Goal: Task Accomplishment & Management: Manage account settings

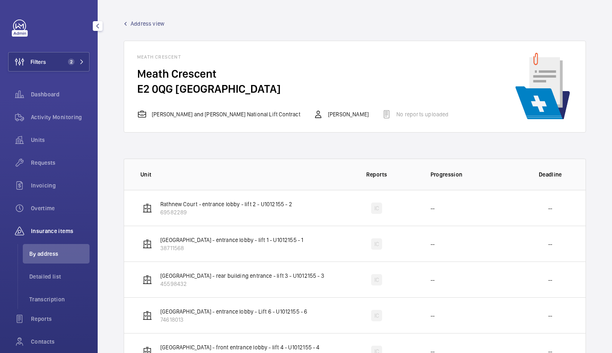
click at [64, 67] on button "Filters 2" at bounding box center [48, 62] width 81 height 20
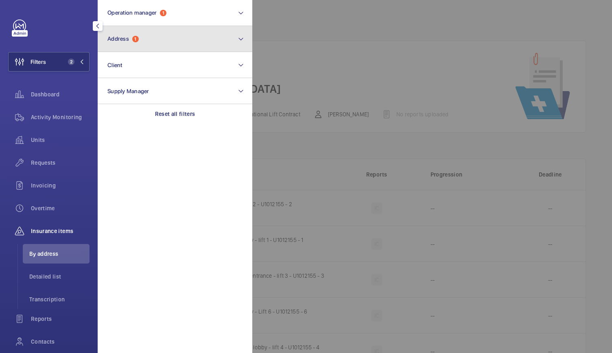
click at [119, 46] on button "Address 1" at bounding box center [175, 39] width 155 height 26
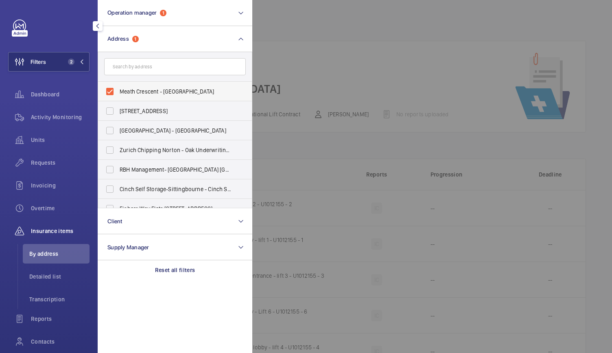
click at [110, 93] on label "Meath Crescent - [GEOGRAPHIC_DATA]" at bounding box center [169, 92] width 142 height 20
click at [110, 93] on input "Meath Crescent - [GEOGRAPHIC_DATA]" at bounding box center [110, 91] width 16 height 16
checkbox input "false"
click at [121, 70] on input "text" at bounding box center [175, 66] width 142 height 17
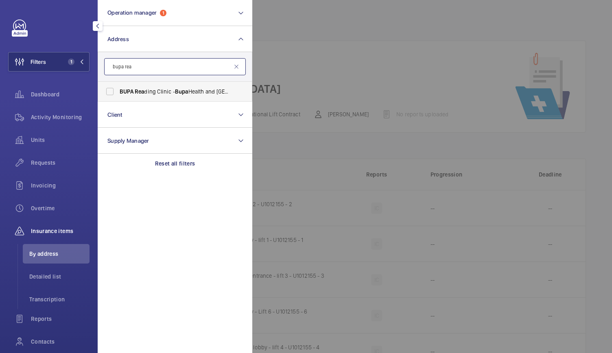
type input "bupa rea"
click at [148, 91] on span "BUPA Rea ding Clinic - Bupa Health and Dental Centre - [GEOGRAPHIC_DATA], REA D…" at bounding box center [176, 91] width 112 height 8
click at [118, 91] on input "BUPA Rea ding Clinic - Bupa Health and Dental Centre - [GEOGRAPHIC_DATA], REA D…" at bounding box center [110, 91] width 16 height 16
checkbox input "true"
click at [44, 166] on span "Requests" at bounding box center [60, 163] width 59 height 8
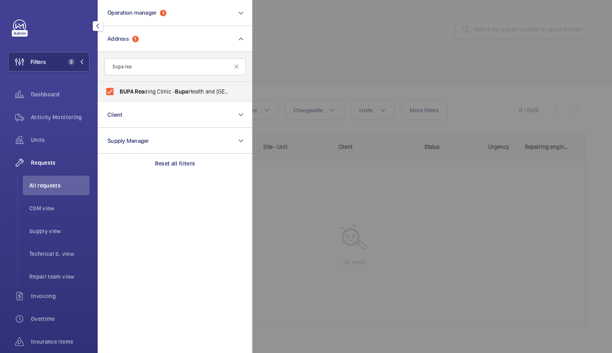
click at [328, 63] on div at bounding box center [558, 176] width 612 height 353
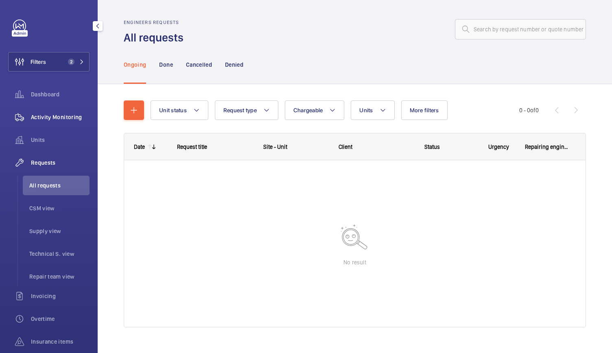
click at [65, 119] on span "Activity Monitoring" at bounding box center [60, 117] width 59 height 8
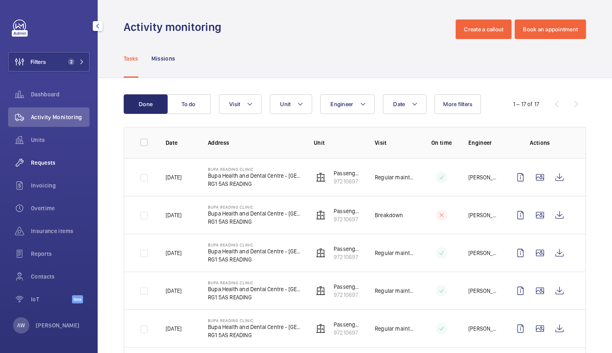
click at [33, 167] on div "Requests" at bounding box center [48, 163] width 81 height 20
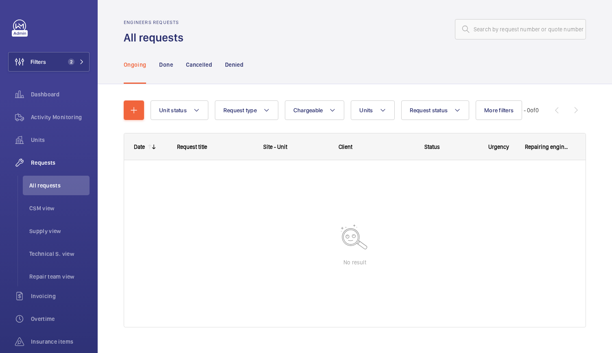
scroll to position [13, 0]
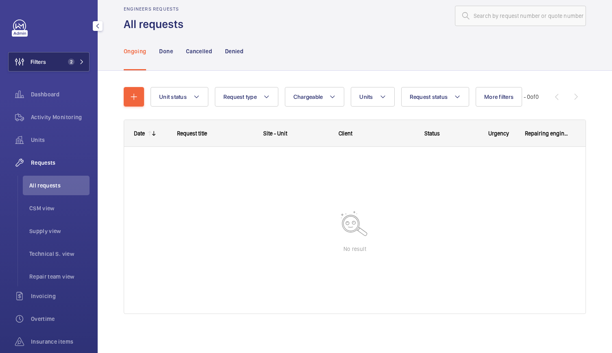
click at [54, 64] on button "Filters 2" at bounding box center [48, 62] width 81 height 20
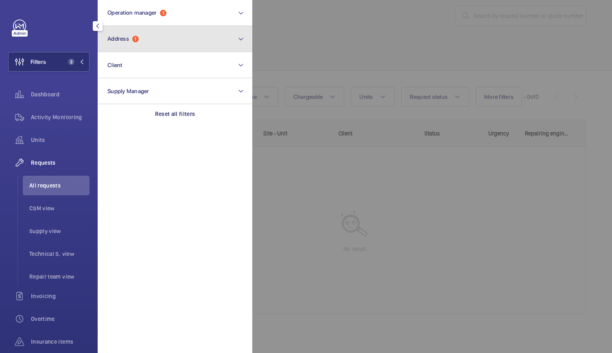
click at [131, 40] on span "Address 1" at bounding box center [122, 38] width 31 height 7
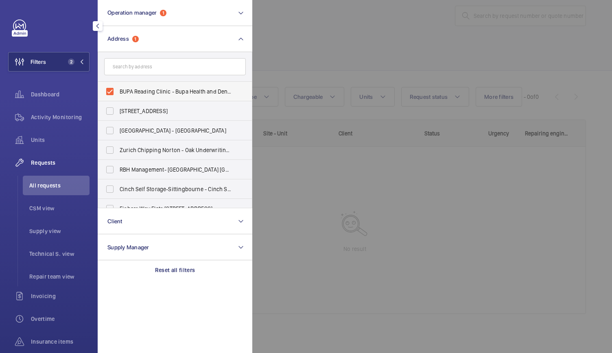
click at [109, 91] on label "BUPA Reading Clinic - Bupa Health and Dental Centre - [GEOGRAPHIC_DATA] 5AS" at bounding box center [169, 92] width 142 height 20
click at [109, 91] on input "BUPA Reading Clinic - Bupa Health and Dental Centre - [GEOGRAPHIC_DATA] 5AS" at bounding box center [110, 91] width 16 height 16
checkbox input "false"
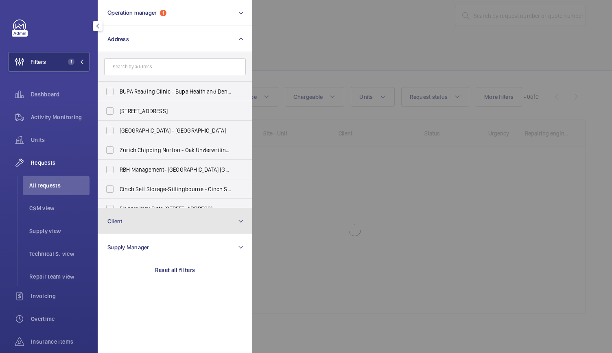
click at [127, 218] on button "Client" at bounding box center [175, 221] width 155 height 26
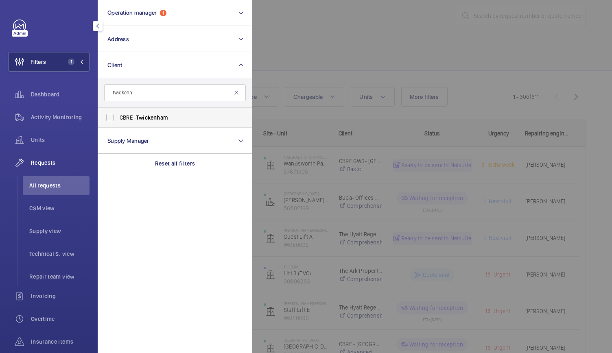
type input "twickenh"
click at [116, 120] on label "CBRE - Twickenh am" at bounding box center [169, 118] width 142 height 20
click at [116, 120] on input "CBRE - Twickenh am" at bounding box center [110, 117] width 16 height 16
checkbox input "true"
click at [381, 68] on div at bounding box center [558, 176] width 612 height 353
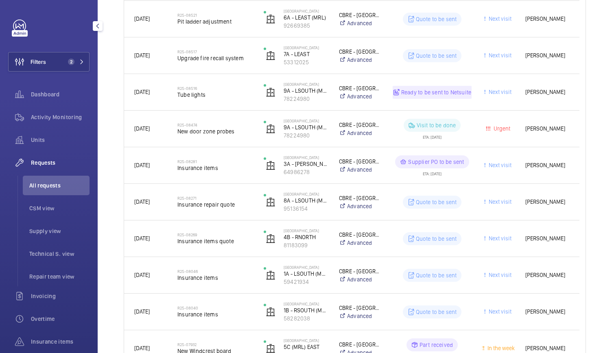
scroll to position [670, 0]
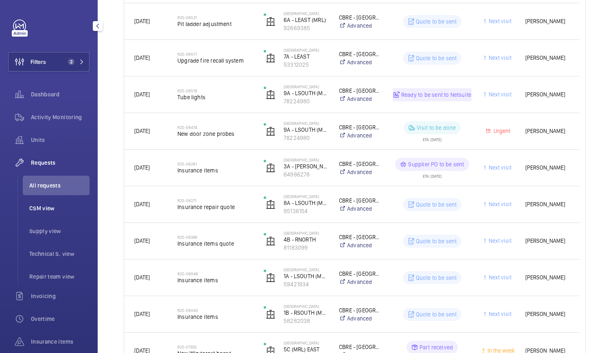
click at [63, 210] on span "CSM view" at bounding box center [59, 208] width 60 height 8
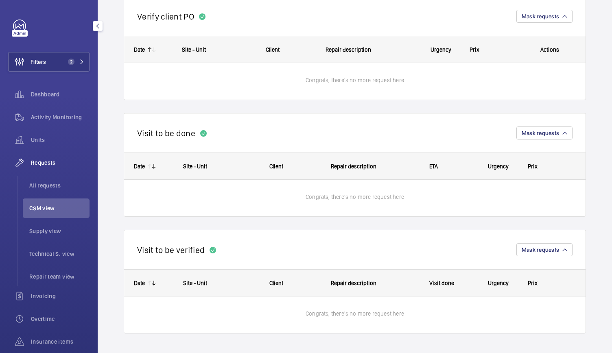
scroll to position [316, 0]
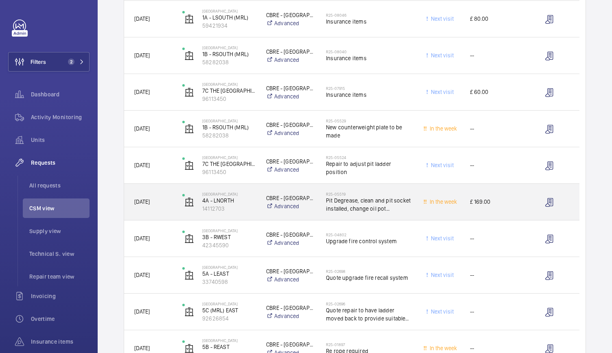
scroll to position [458, 0]
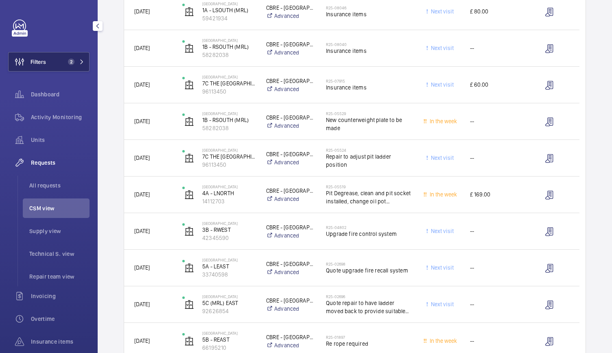
click at [42, 58] on span "Filters" at bounding box center [38, 62] width 15 height 8
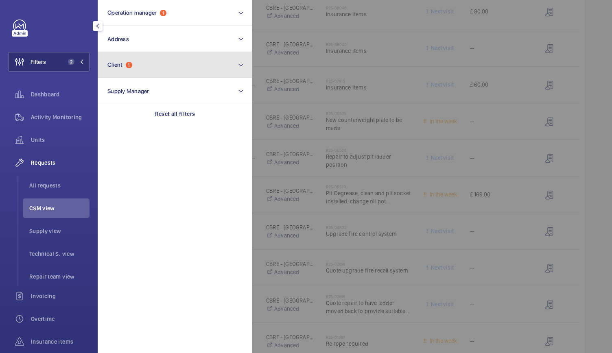
click at [113, 76] on button "Client 1" at bounding box center [175, 65] width 155 height 26
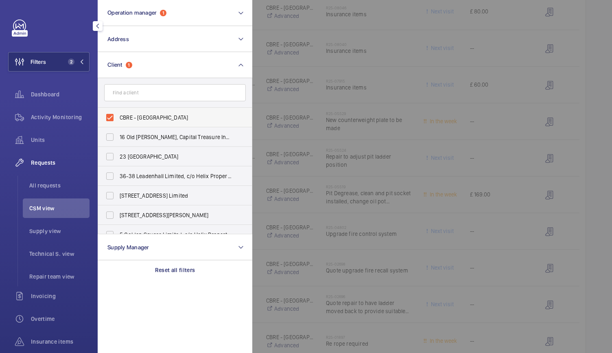
click at [108, 115] on label "CBRE - [GEOGRAPHIC_DATA]" at bounding box center [169, 118] width 142 height 20
click at [108, 115] on input "CBRE - [GEOGRAPHIC_DATA]" at bounding box center [110, 117] width 16 height 16
checkbox input "false"
click at [119, 100] on input "text" at bounding box center [175, 92] width 142 height 17
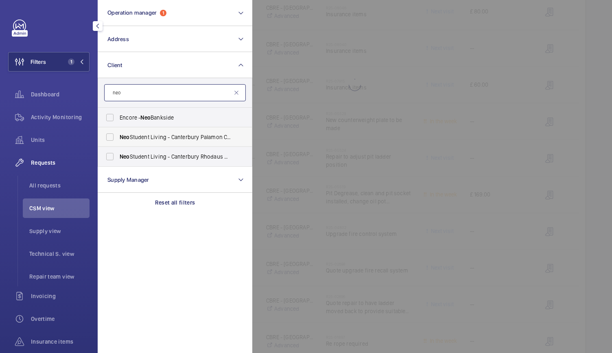
type input "neo"
click at [112, 137] on label "Neo Student Living - Canterbury Palamon Court" at bounding box center [169, 137] width 142 height 20
click at [112, 137] on input "Neo Student Living - Canterbury Palamon Court" at bounding box center [110, 137] width 16 height 16
checkbox input "true"
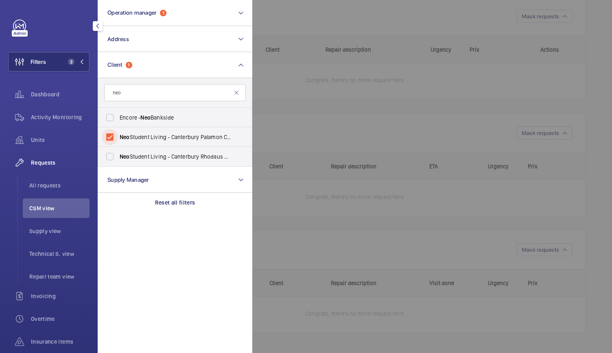
scroll to position [265, 0]
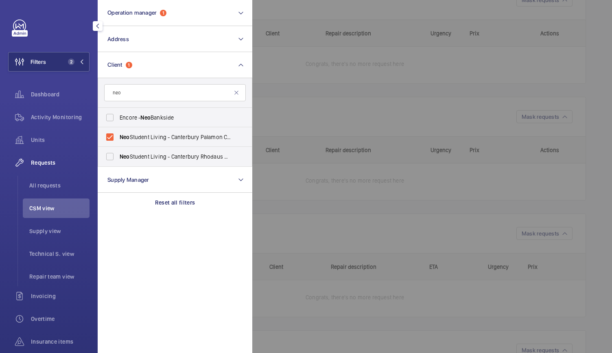
click at [362, 116] on div at bounding box center [558, 176] width 612 height 353
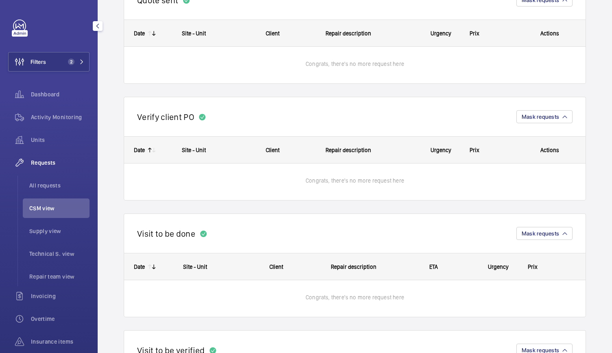
scroll to position [0, 0]
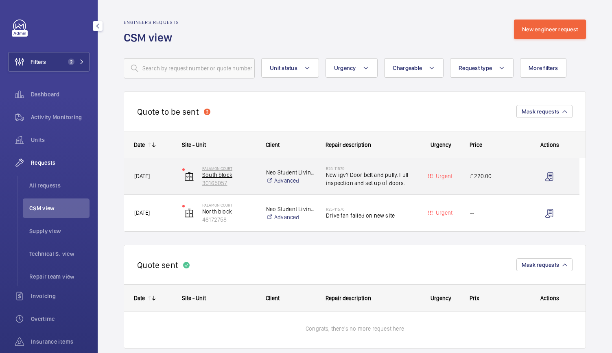
click at [250, 186] on p "30165057" at bounding box center [228, 183] width 53 height 8
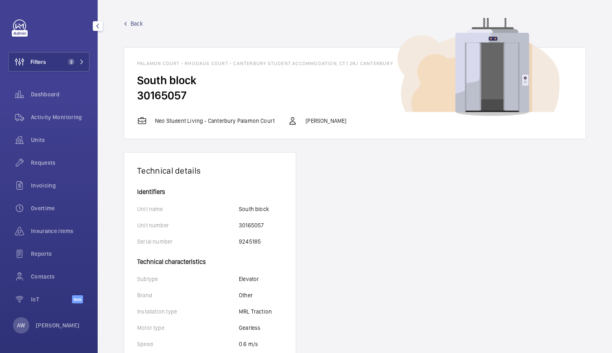
click at [132, 23] on span "Back" at bounding box center [137, 24] width 12 height 8
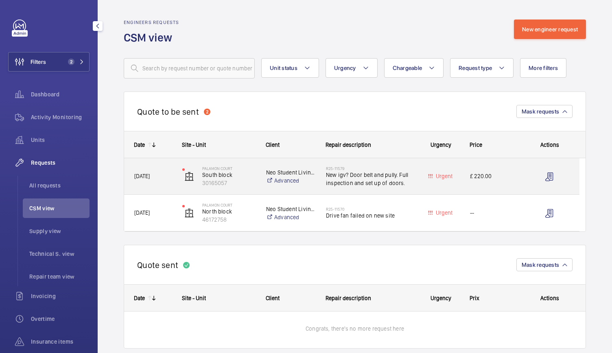
click at [171, 179] on span "[DATE]" at bounding box center [152, 176] width 37 height 9
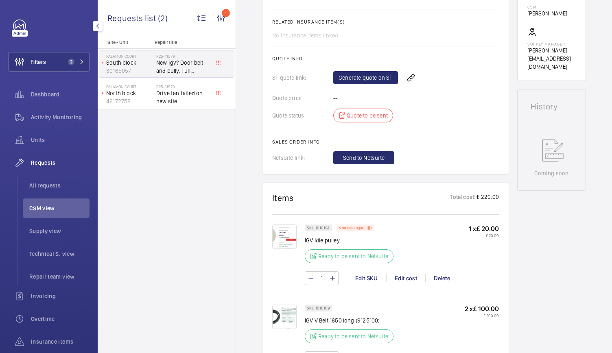
scroll to position [265, 0]
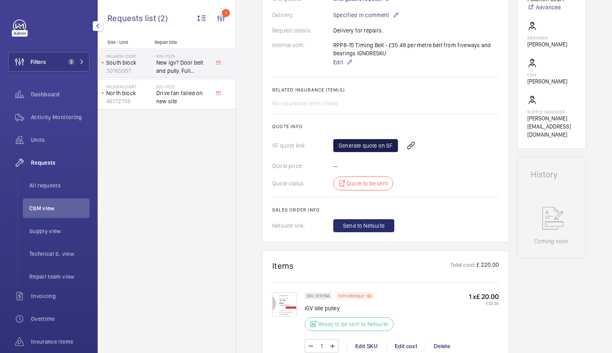
click at [353, 143] on link "Generate quote on SF" at bounding box center [365, 145] width 65 height 13
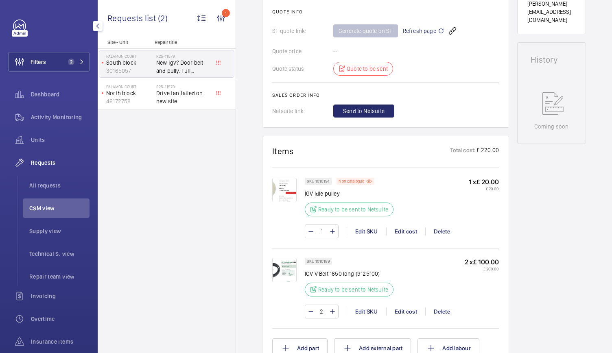
scroll to position [380, 0]
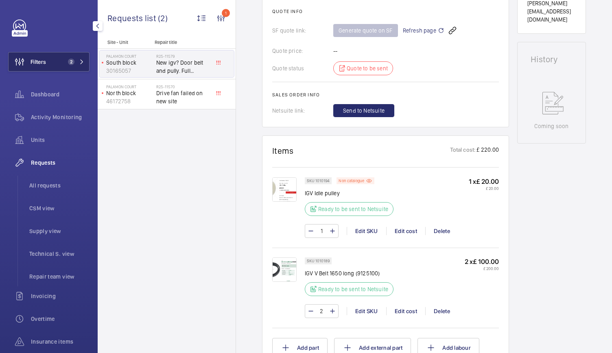
click at [53, 52] on button "Filters 2" at bounding box center [48, 62] width 81 height 20
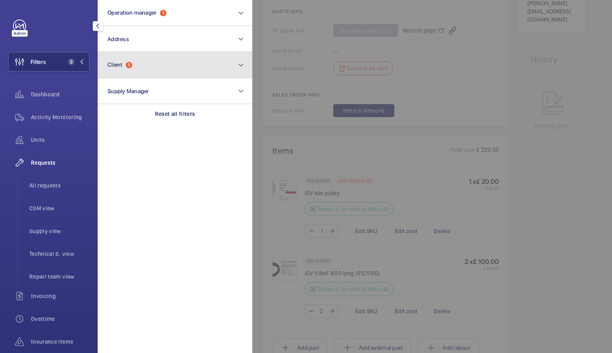
click at [113, 74] on button "Client 1" at bounding box center [175, 65] width 155 height 26
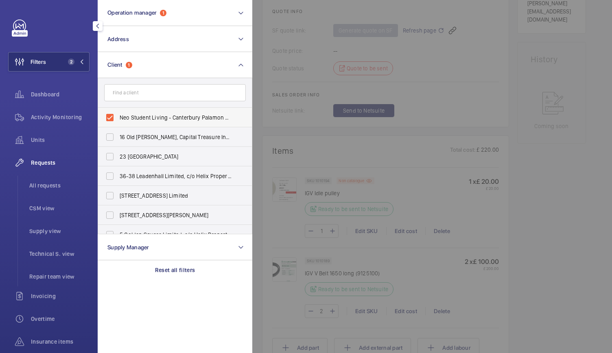
click at [110, 118] on label "Neo Student Living - Canterbury Palamon Court" at bounding box center [169, 118] width 142 height 20
click at [110, 118] on input "Neo Student Living - Canterbury Palamon Court" at bounding box center [110, 117] width 16 height 16
checkbox input "false"
click at [123, 92] on input "text" at bounding box center [175, 92] width 142 height 17
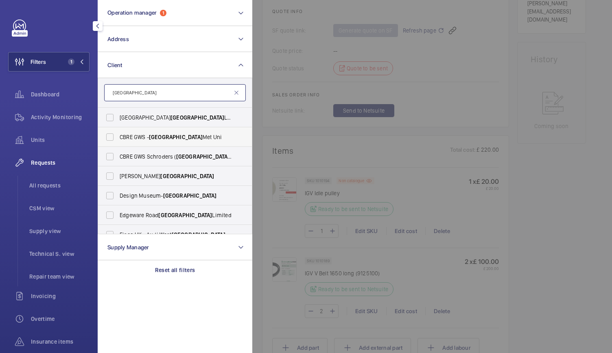
type input "[GEOGRAPHIC_DATA]"
click at [144, 139] on span "CBRE GWS - London Met Uni" at bounding box center [176, 137] width 112 height 8
click at [118, 139] on input "CBRE GWS - London Met Uni" at bounding box center [110, 137] width 16 height 16
checkbox input "true"
click at [296, 129] on div at bounding box center [558, 176] width 612 height 353
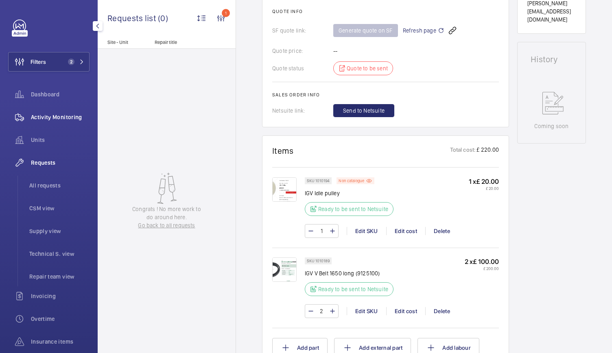
click at [59, 117] on span "Activity Monitoring" at bounding box center [60, 117] width 59 height 8
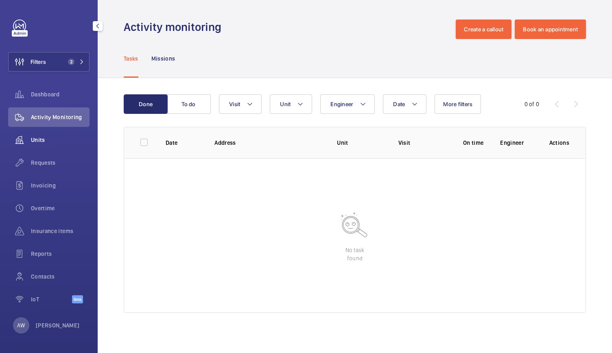
click at [42, 144] on div "Units" at bounding box center [48, 140] width 81 height 20
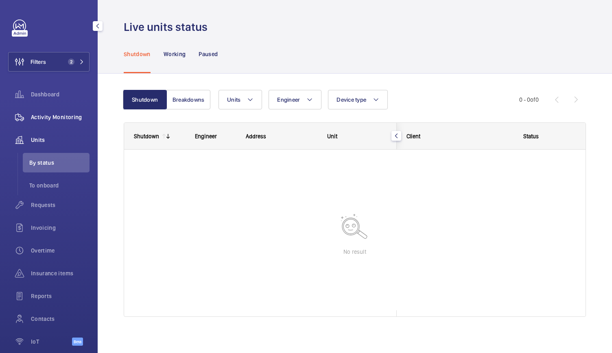
click at [46, 116] on span "Activity Monitoring" at bounding box center [60, 117] width 59 height 8
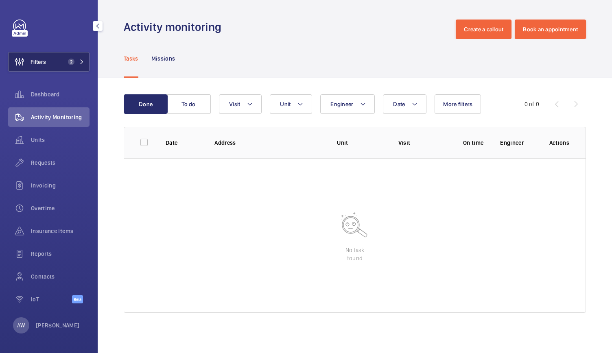
click at [61, 57] on button "Filters 2" at bounding box center [48, 62] width 81 height 20
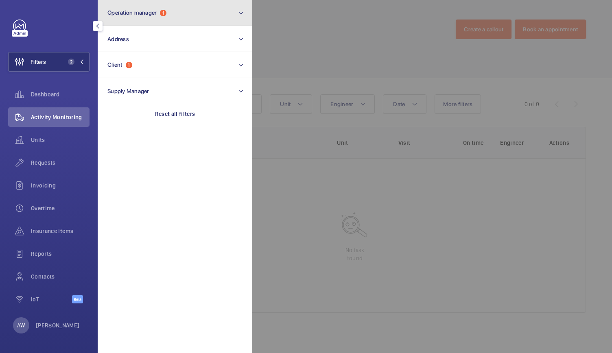
click at [159, 14] on span "Operation manager 1" at bounding box center [136, 12] width 59 height 7
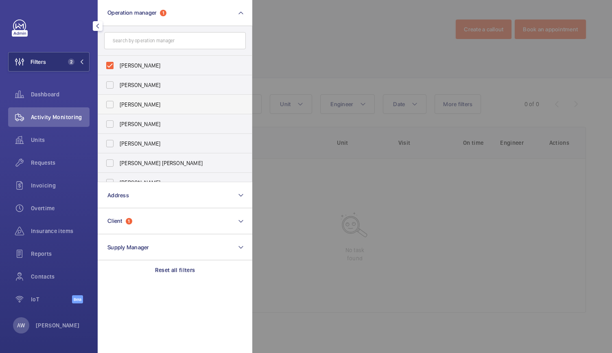
click at [134, 113] on label "[PERSON_NAME]" at bounding box center [169, 105] width 142 height 20
click at [118, 113] on input "[PERSON_NAME]" at bounding box center [110, 104] width 16 height 16
checkbox input "true"
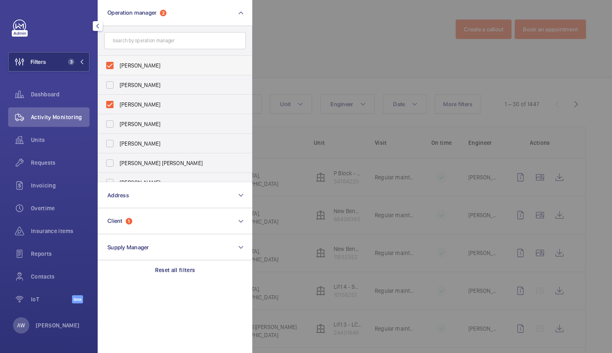
click at [170, 62] on span "[PERSON_NAME]" at bounding box center [176, 65] width 112 height 8
click at [118, 62] on input "[PERSON_NAME]" at bounding box center [110, 65] width 16 height 16
checkbox input "false"
click at [321, 77] on div at bounding box center [558, 176] width 612 height 353
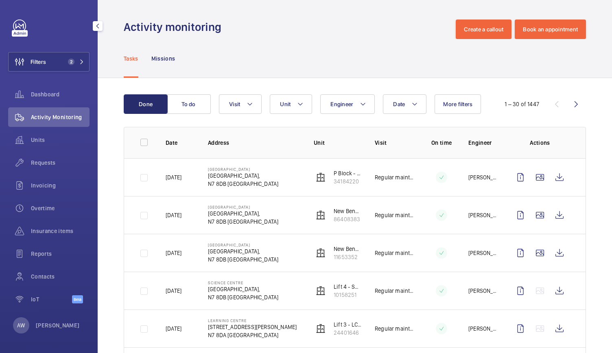
click at [231, 176] on p "[GEOGRAPHIC_DATA]," at bounding box center [243, 176] width 70 height 8
click at [325, 172] on wm-front-device-cell "P Block - N - TMG-L11 34184220" at bounding box center [338, 177] width 48 height 16
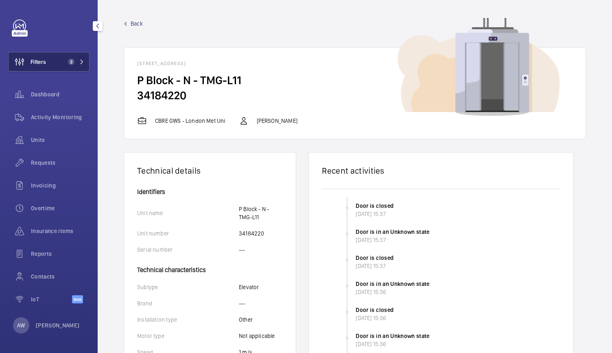
click at [78, 57] on button "Filters 2" at bounding box center [48, 62] width 81 height 20
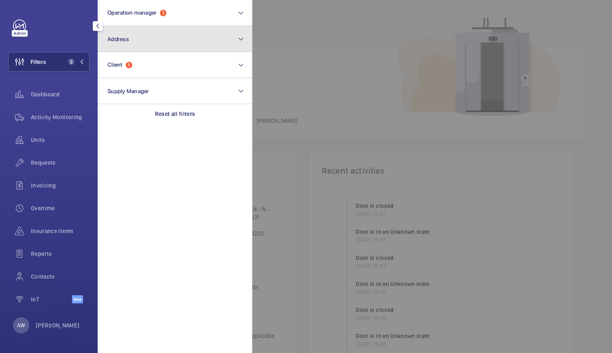
click at [136, 43] on button "Address" at bounding box center [175, 39] width 155 height 26
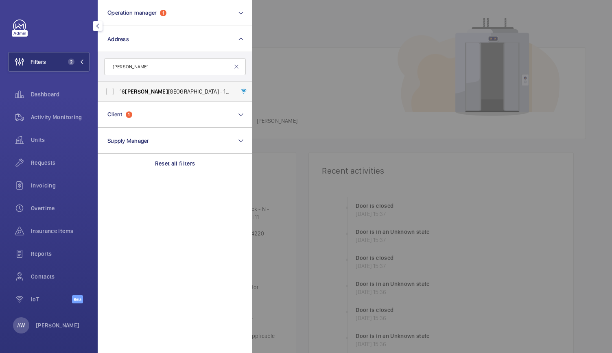
type input "[PERSON_NAME]"
click at [145, 87] on label "[STREET_ADDRESS][PERSON_NAME][PERSON_NAME]" at bounding box center [169, 92] width 142 height 20
click at [118, 87] on input "[STREET_ADDRESS][PERSON_NAME][PERSON_NAME]" at bounding box center [110, 91] width 16 height 16
checkbox input "true"
click at [359, 107] on div at bounding box center [558, 176] width 612 height 353
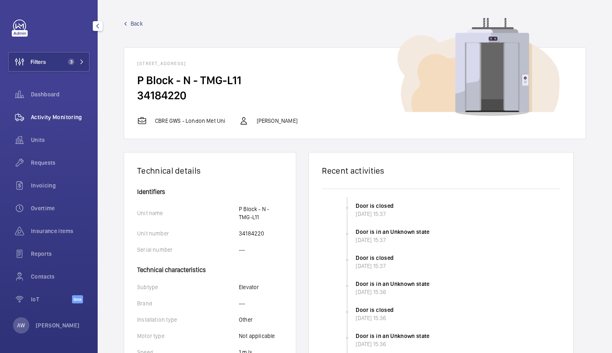
click at [49, 113] on div "Activity Monitoring" at bounding box center [48, 117] width 81 height 20
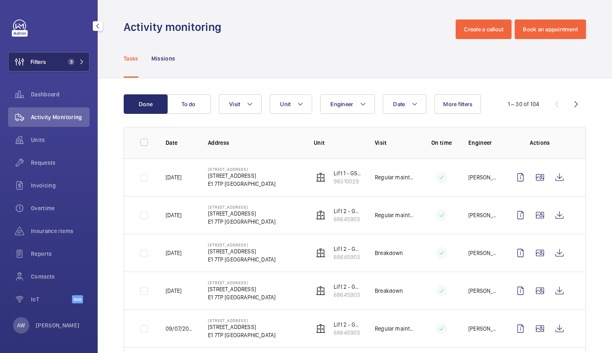
click at [49, 67] on button "Filters 3" at bounding box center [48, 62] width 81 height 20
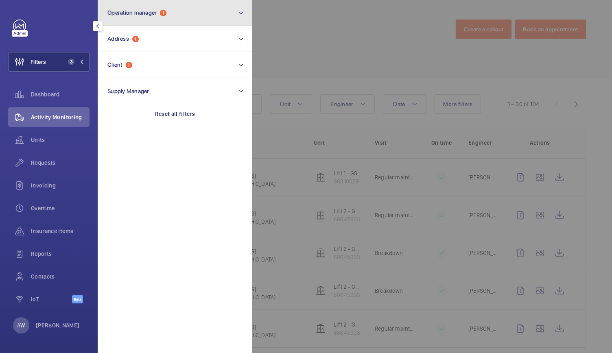
click at [156, 2] on button "Operation manager 1" at bounding box center [175, 13] width 155 height 26
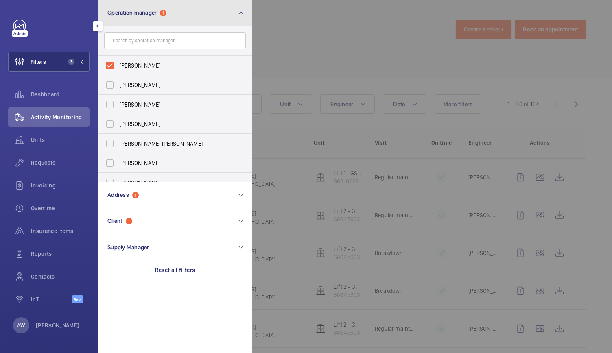
click at [156, 2] on button "Operation manager 1" at bounding box center [175, 13] width 155 height 26
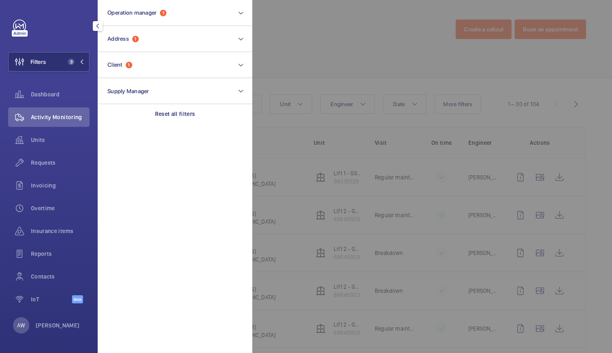
click at [302, 146] on div at bounding box center [558, 176] width 612 height 353
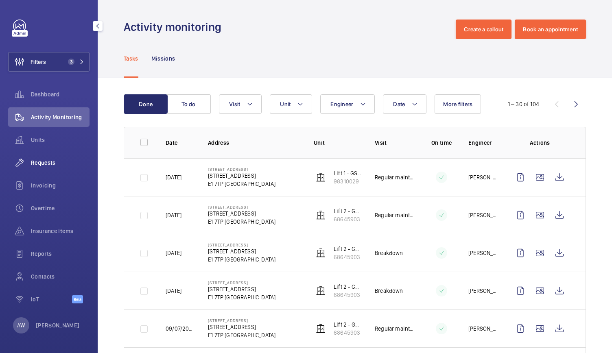
click at [50, 160] on span "Requests" at bounding box center [60, 163] width 59 height 8
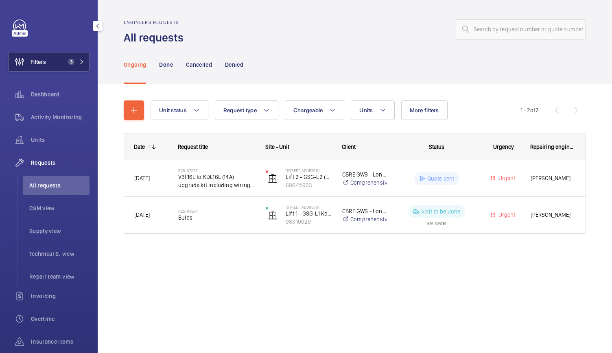
click at [68, 52] on button "Filters 3" at bounding box center [48, 62] width 81 height 20
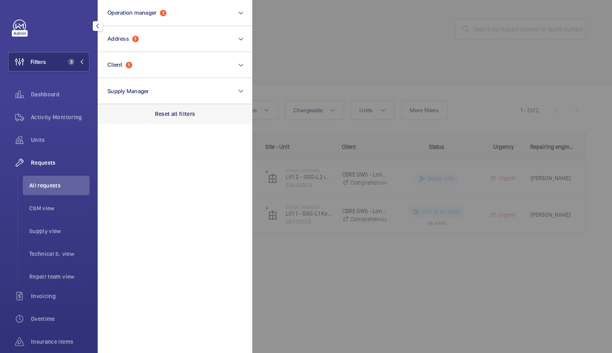
click at [161, 120] on div "Reset all filters" at bounding box center [175, 114] width 155 height 20
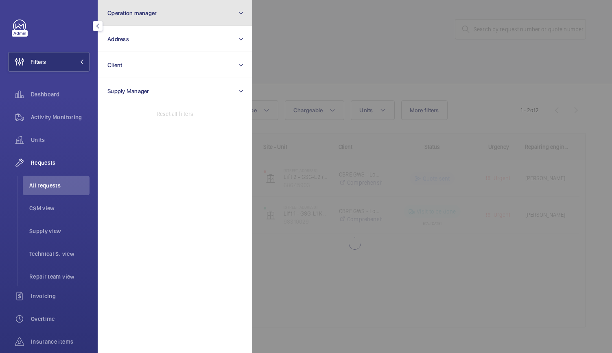
click at [152, 23] on button "Operation manager" at bounding box center [175, 13] width 155 height 26
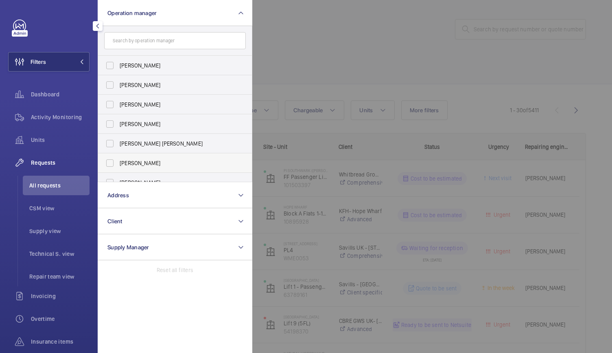
scroll to position [30, 0]
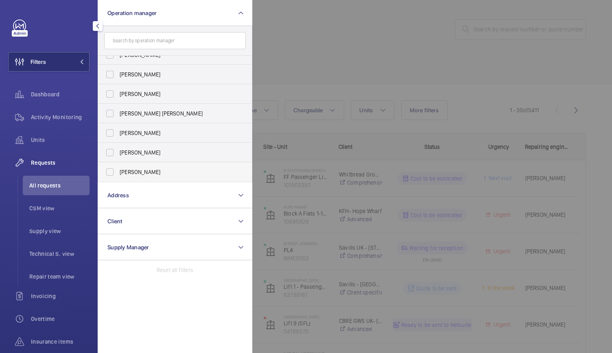
click at [124, 174] on span "[PERSON_NAME]" at bounding box center [176, 172] width 112 height 8
click at [118, 174] on input "[PERSON_NAME]" at bounding box center [110, 172] width 16 height 16
checkbox input "true"
click at [50, 146] on div "Units" at bounding box center [48, 140] width 81 height 20
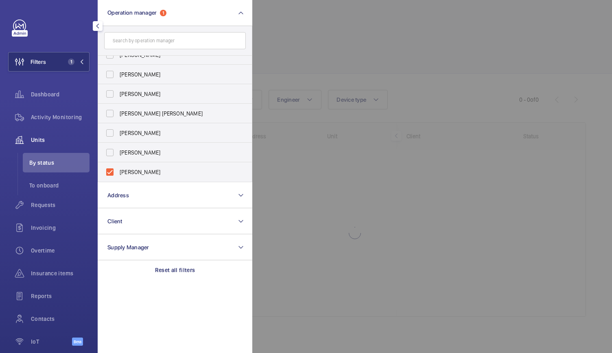
click at [359, 62] on div at bounding box center [558, 176] width 612 height 353
